Goal: Transaction & Acquisition: Book appointment/travel/reservation

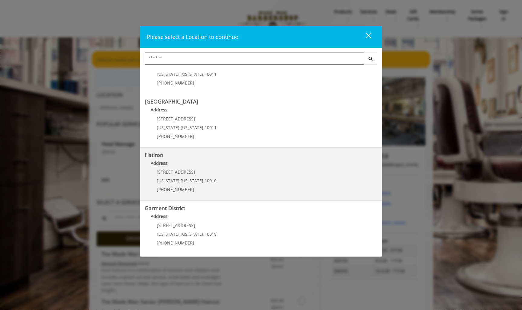
scroll to position [80, 0]
click at [242, 172] on "Flatiron Address: [STREET_ADDRESS][US_STATE][US_STATE] (917) 475-1765" at bounding box center [261, 174] width 232 height 44
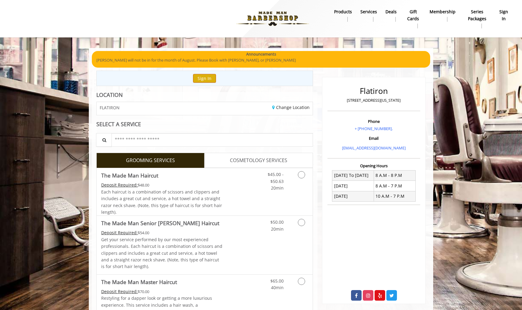
click at [200, 79] on button "Sign In" at bounding box center [204, 78] width 23 height 9
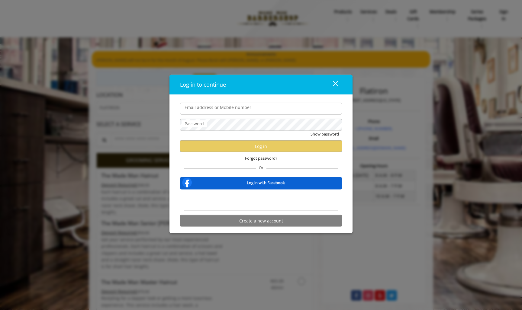
click at [259, 198] on div "Sign in with Google. Opens in new tab" at bounding box center [261, 200] width 56 height 13
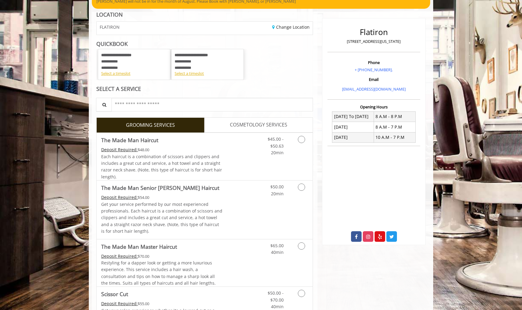
scroll to position [65, 0]
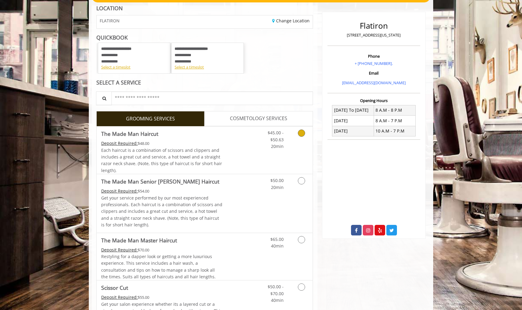
click at [261, 153] on div "$45.00 - $50.63 20min" at bounding box center [285, 150] width 54 height 47
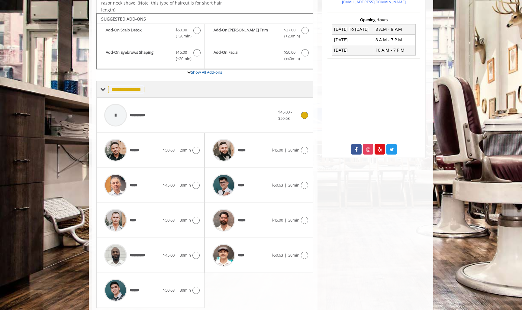
scroll to position [158, 0]
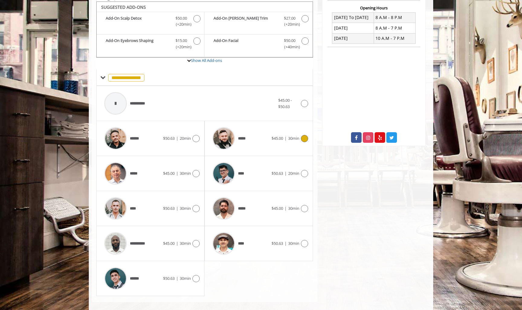
click at [238, 136] on span "*****" at bounding box center [244, 139] width 12 height 6
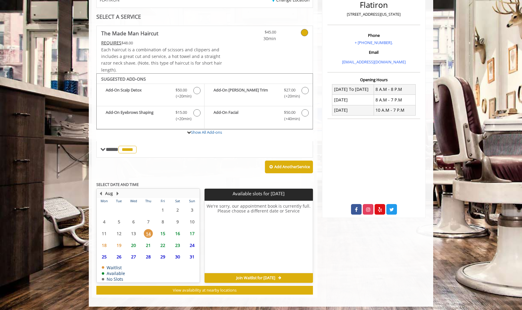
scroll to position [86, 0]
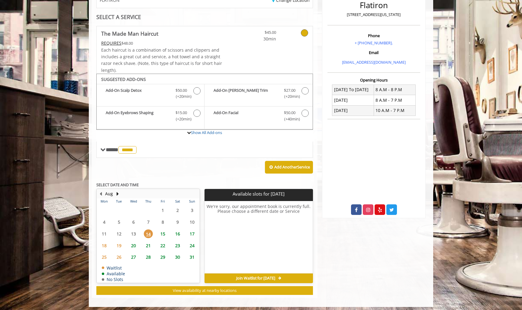
click at [176, 232] on span "16" at bounding box center [177, 233] width 9 height 9
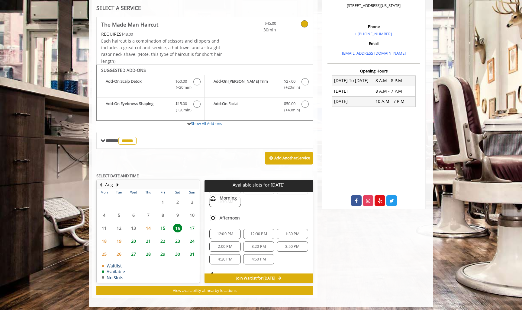
scroll to position [5, 0]
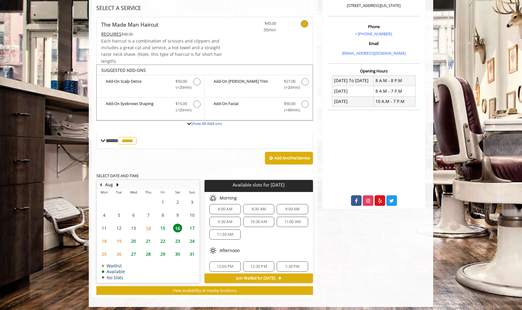
click at [291, 220] on span "11:00 AM" at bounding box center [292, 222] width 17 height 5
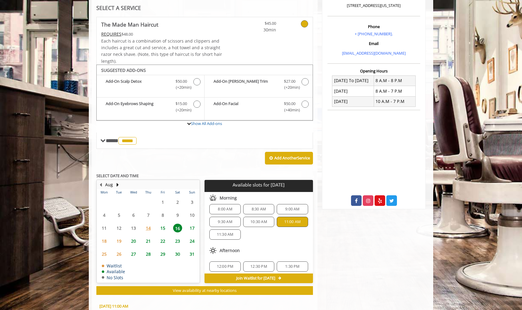
scroll to position [202, 0]
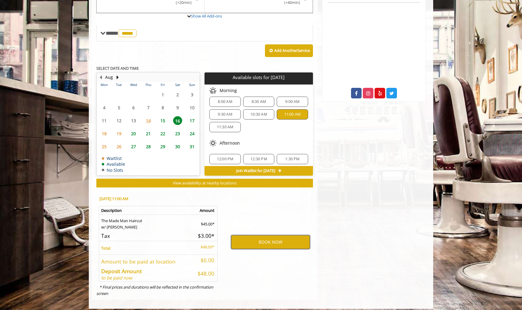
click at [280, 235] on button "BOOK NOW" at bounding box center [270, 242] width 79 height 14
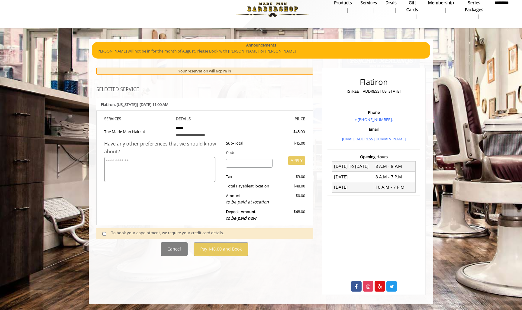
scroll to position [0, 0]
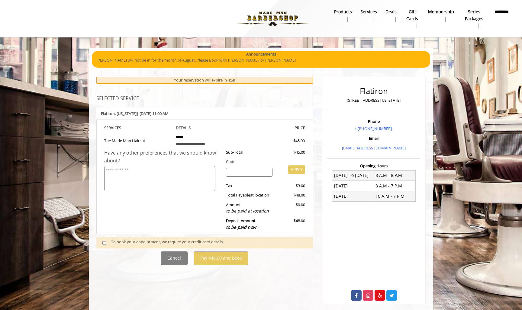
click at [108, 241] on span at bounding box center [107, 243] width 18 height 8
click at [102, 239] on span at bounding box center [107, 243] width 18 height 8
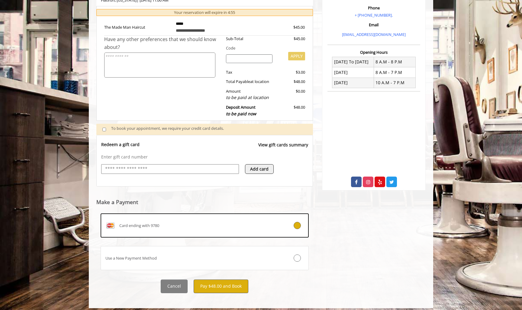
click at [218, 281] on button "Pay $48.00 and Book" at bounding box center [221, 287] width 55 height 14
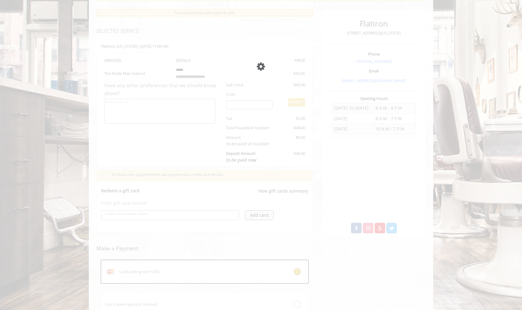
scroll to position [65, 0]
